Goal: Transaction & Acquisition: Subscribe to service/newsletter

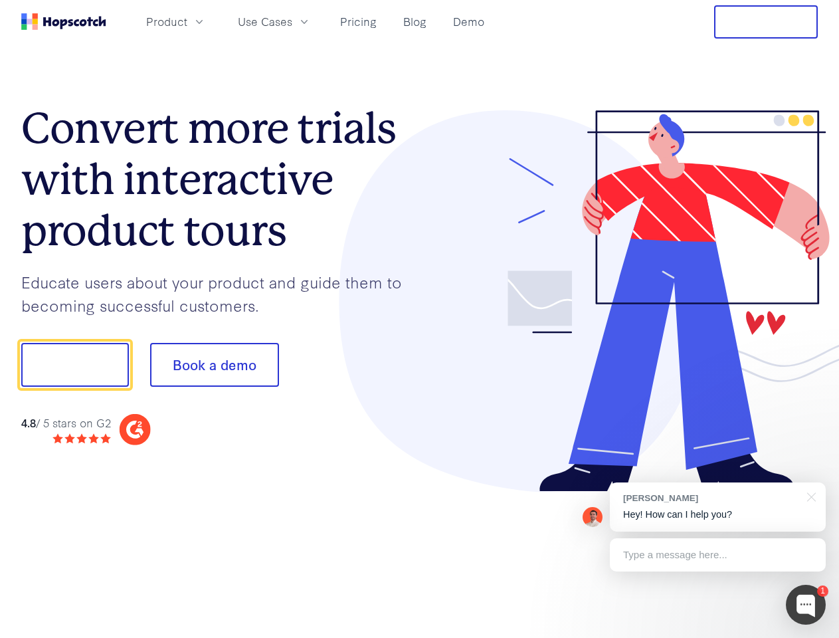
click at [420, 319] on div at bounding box center [619, 301] width 399 height 382
click at [187, 21] on span "Product" at bounding box center [166, 21] width 41 height 17
click at [292, 21] on span "Use Cases" at bounding box center [265, 21] width 54 height 17
click at [766, 22] on button "Free Trial" at bounding box center [766, 21] width 104 height 33
click at [74, 365] on button "Show me!" at bounding box center [75, 365] width 108 height 44
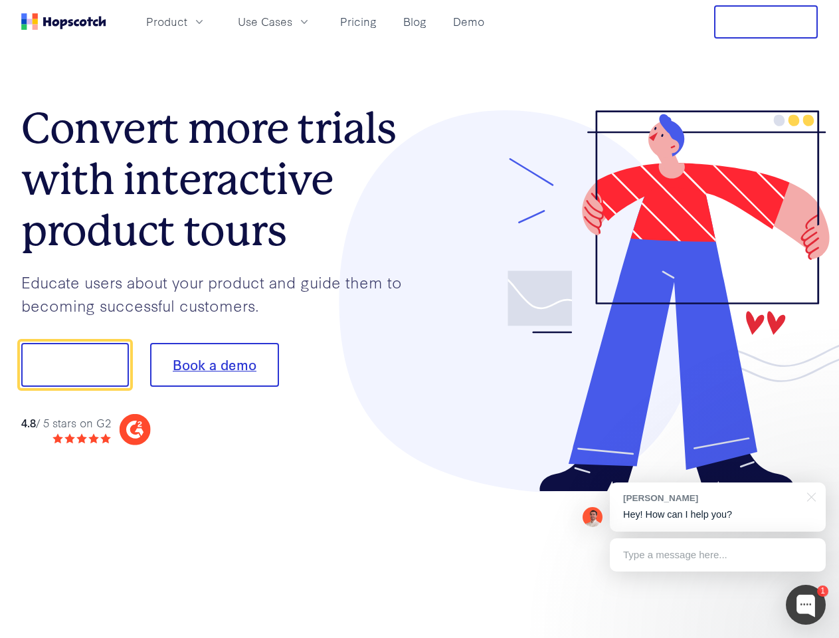
click at [214, 365] on button "Book a demo" at bounding box center [214, 365] width 129 height 44
click at [806, 605] on div at bounding box center [806, 605] width 40 height 40
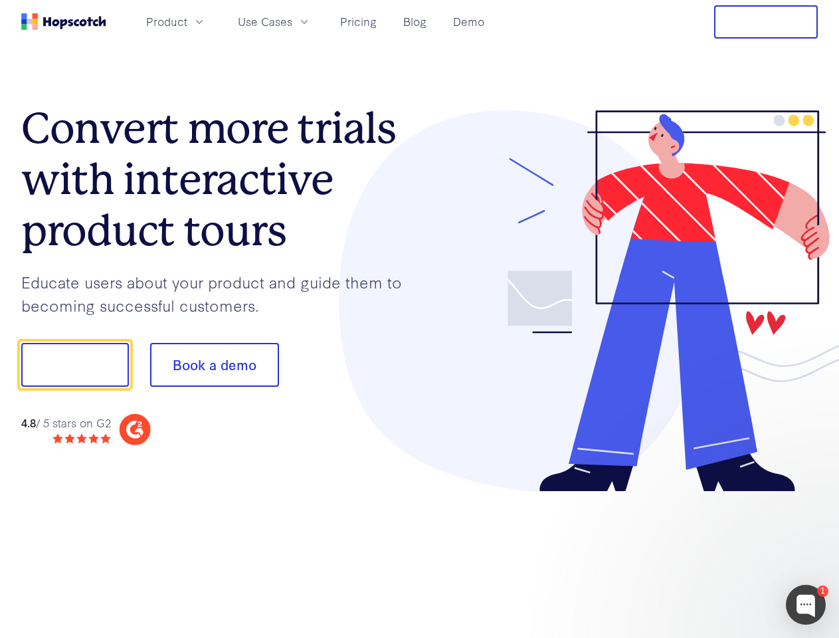
click at [718, 507] on div at bounding box center [701, 363] width 249 height 443
click at [810, 496] on div at bounding box center [701, 452] width 249 height 265
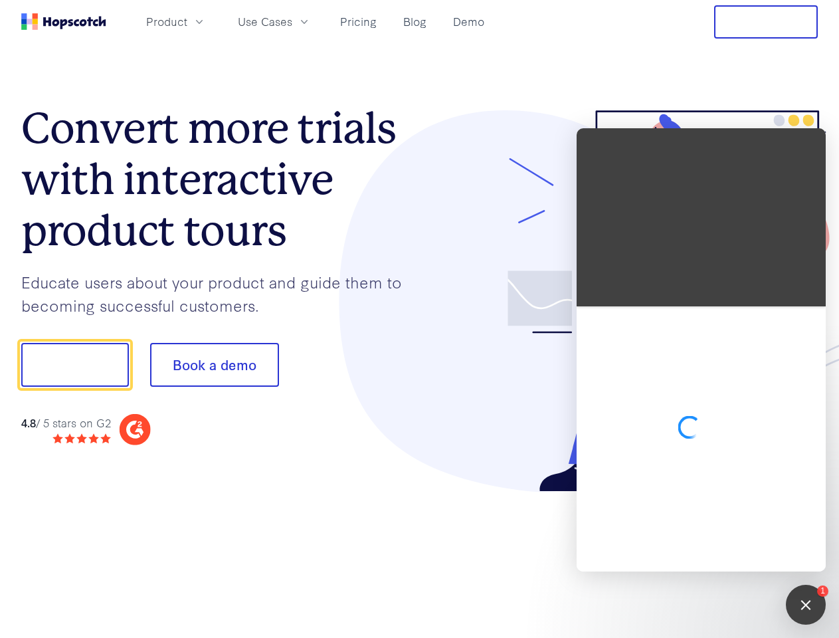
click at [718, 555] on div at bounding box center [701, 438] width 249 height 265
